Goal: Check status: Check status

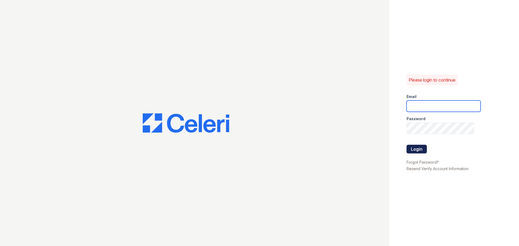
type input "[EMAIL_ADDRESS][DOMAIN_NAME]"
click at [419, 152] on button "Login" at bounding box center [416, 149] width 20 height 9
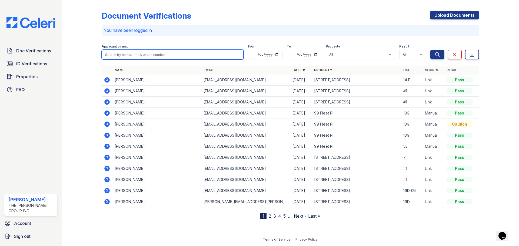
click at [200, 57] on input "search" at bounding box center [173, 55] width 142 height 10
type input "jalen"
click at [430, 50] on button "Search" at bounding box center [437, 55] width 14 height 10
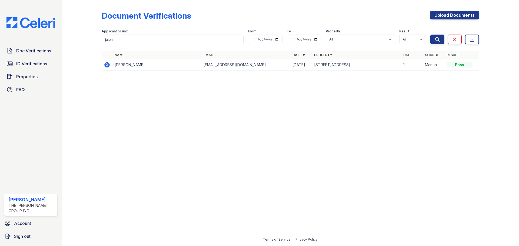
click at [106, 65] on icon at bounding box center [107, 65] width 6 height 6
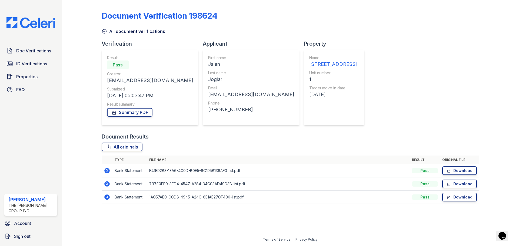
click at [105, 170] on icon at bounding box center [106, 170] width 5 height 5
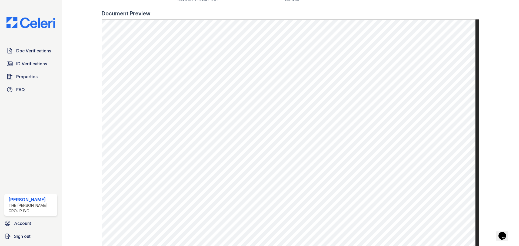
scroll to position [306, 0]
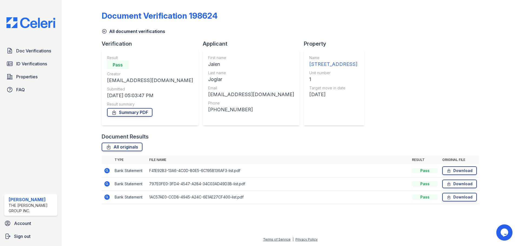
click at [107, 171] on icon at bounding box center [106, 170] width 1 height 1
click at [105, 185] on icon at bounding box center [106, 183] width 5 height 5
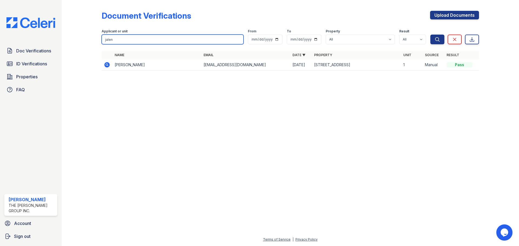
drag, startPoint x: 125, startPoint y: 39, endPoint x: 82, endPoint y: 40, distance: 43.3
click at [82, 40] on div "Document Verifications Upload Documents Filter Applicant or unit jalen From To …" at bounding box center [290, 42] width 440 height 85
type input "ivan"
click at [430, 35] on button "Search" at bounding box center [437, 40] width 14 height 10
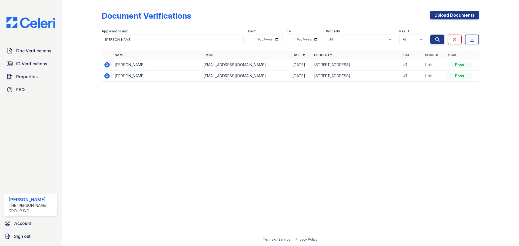
click at [106, 65] on icon at bounding box center [107, 65] width 6 height 6
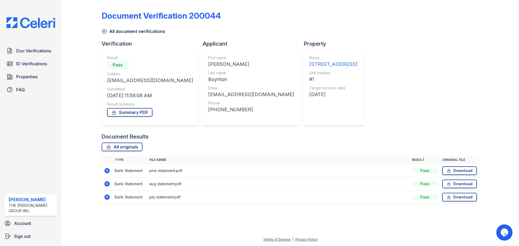
click at [107, 172] on icon at bounding box center [106, 170] width 5 height 5
click at [104, 185] on icon at bounding box center [107, 184] width 6 height 6
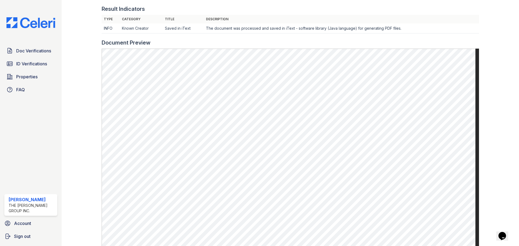
scroll to position [229, 0]
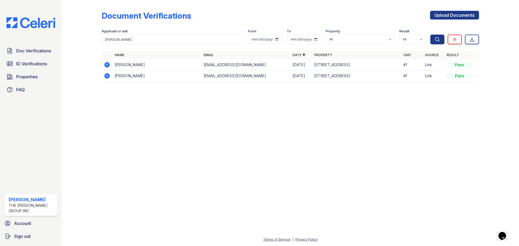
click at [106, 77] on icon at bounding box center [106, 75] width 5 height 5
click at [106, 66] on icon at bounding box center [106, 64] width 5 height 5
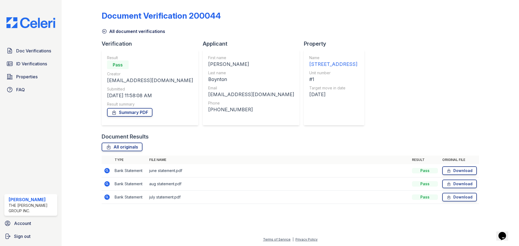
click at [107, 198] on icon at bounding box center [106, 197] width 5 height 5
click at [105, 183] on icon at bounding box center [106, 183] width 5 height 5
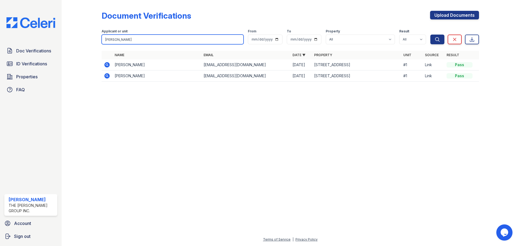
drag, startPoint x: 131, startPoint y: 40, endPoint x: 76, endPoint y: 39, distance: 54.3
click at [76, 39] on div "Document Verifications Upload Documents Filter Applicant or unit ivan From To P…" at bounding box center [290, 48] width 440 height 96
type input "jalen"
click at [430, 35] on button "Search" at bounding box center [437, 40] width 14 height 10
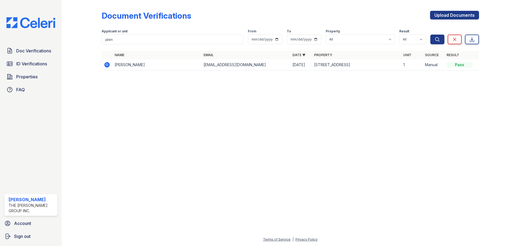
click at [110, 65] on icon at bounding box center [107, 65] width 6 height 6
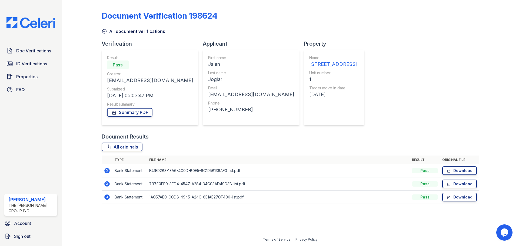
click at [107, 169] on icon at bounding box center [106, 170] width 5 height 5
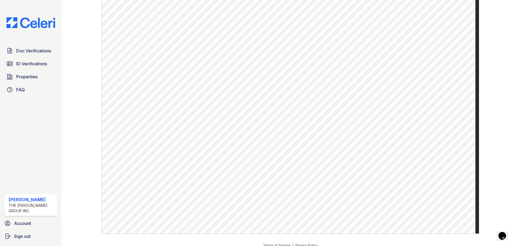
scroll to position [306, 0]
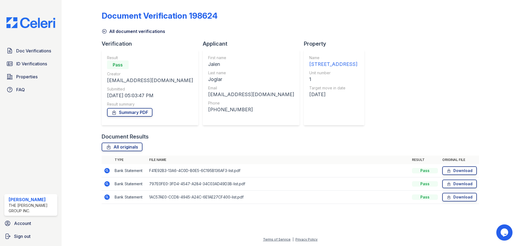
click at [108, 181] on icon at bounding box center [107, 184] width 6 height 6
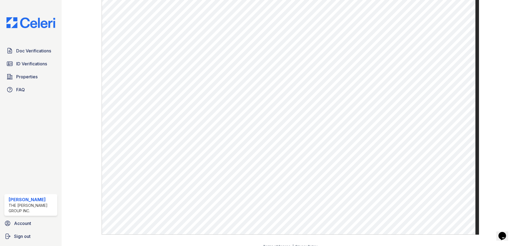
scroll to position [305, 0]
